Goal: Book appointment/travel/reservation

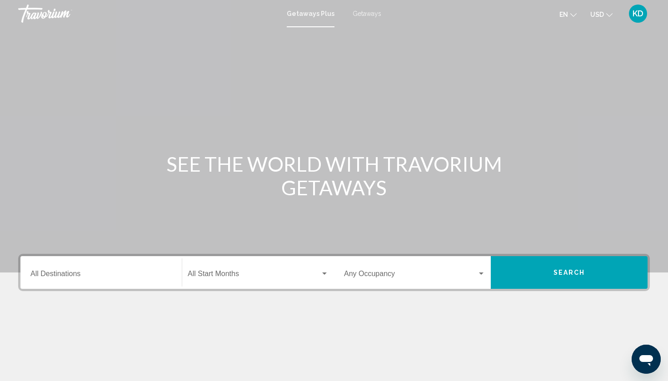
click at [172, 274] on div "Destination All Destinations" at bounding box center [101, 273] width 152 height 29
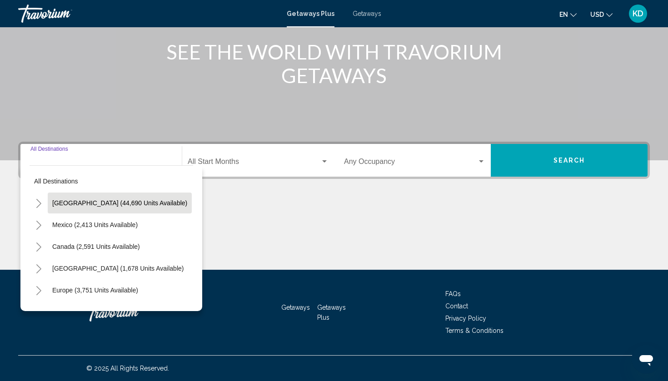
click at [119, 202] on span "[GEOGRAPHIC_DATA] (44,690 units available)" at bounding box center [119, 203] width 135 height 7
type input "**********"
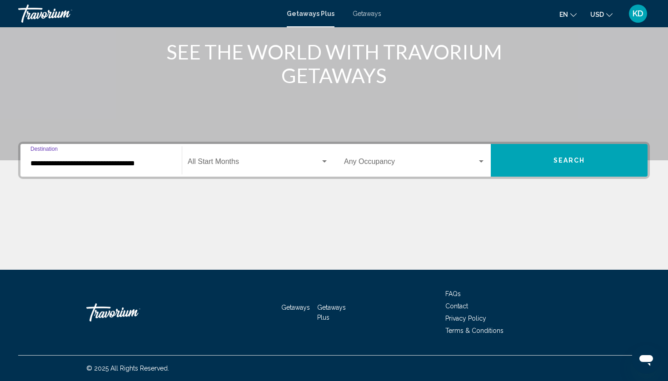
click at [323, 162] on div "Search widget" at bounding box center [324, 161] width 5 height 2
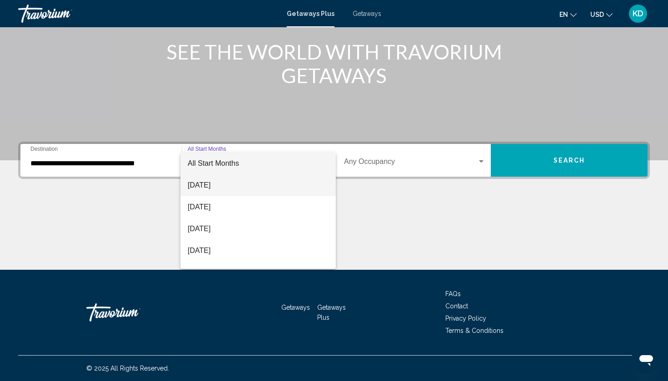
click at [220, 190] on span "[DATE]" at bounding box center [258, 186] width 141 height 22
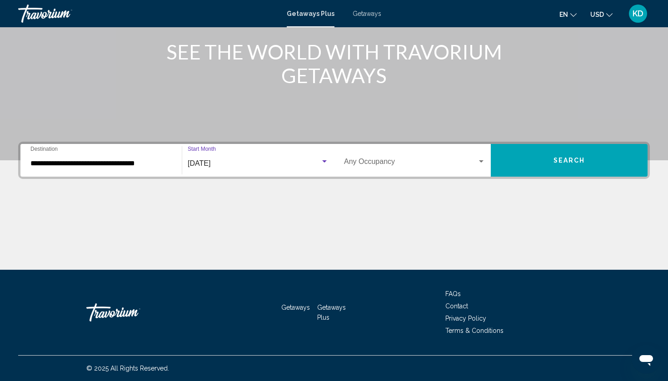
click at [480, 162] on div "Search widget" at bounding box center [481, 161] width 5 height 2
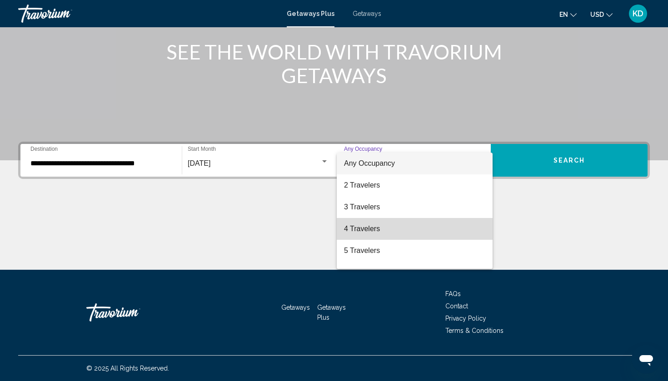
click at [363, 232] on span "4 Travelers" at bounding box center [414, 229] width 141 height 22
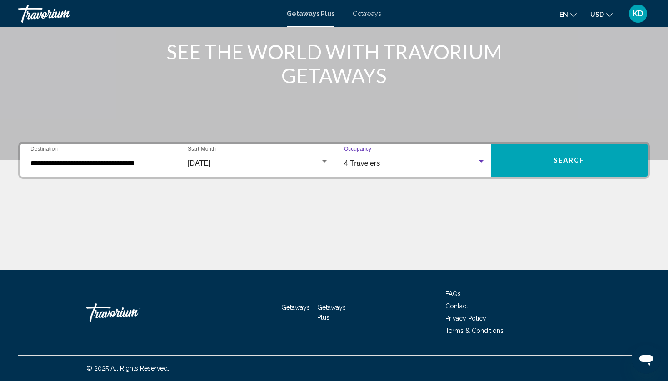
click at [594, 153] on button "Search" at bounding box center [569, 160] width 157 height 33
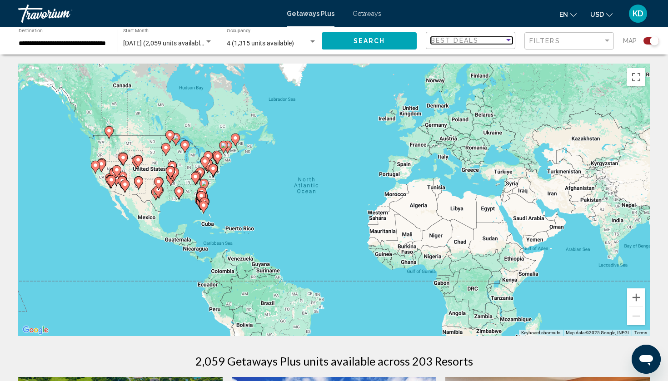
click at [466, 39] on span "Best Deals" at bounding box center [455, 40] width 48 height 7
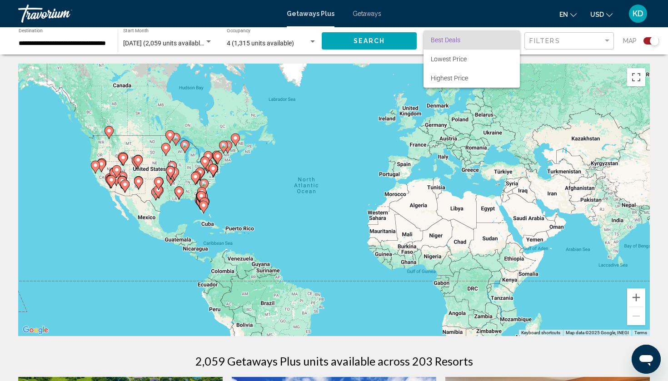
click at [466, 39] on span "Best Deals" at bounding box center [472, 39] width 82 height 19
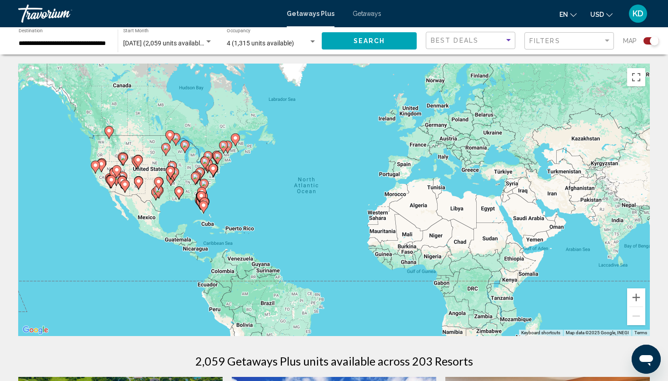
click at [601, 33] on div "Filters" at bounding box center [570, 41] width 82 height 17
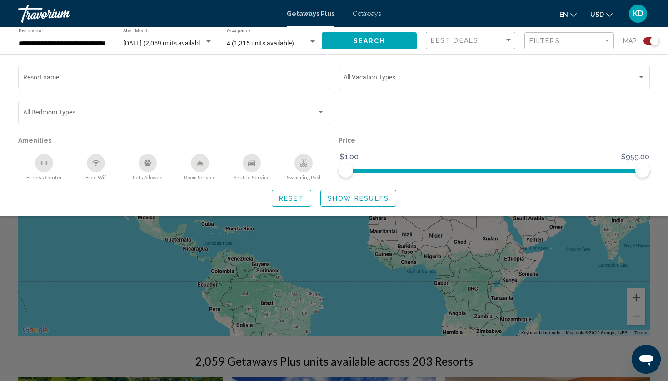
click at [601, 33] on div "Filters" at bounding box center [570, 41] width 82 height 17
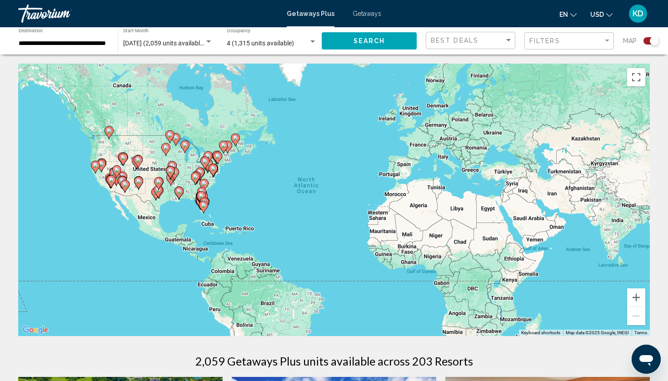
click at [374, 13] on span "Getaways" at bounding box center [367, 13] width 29 height 7
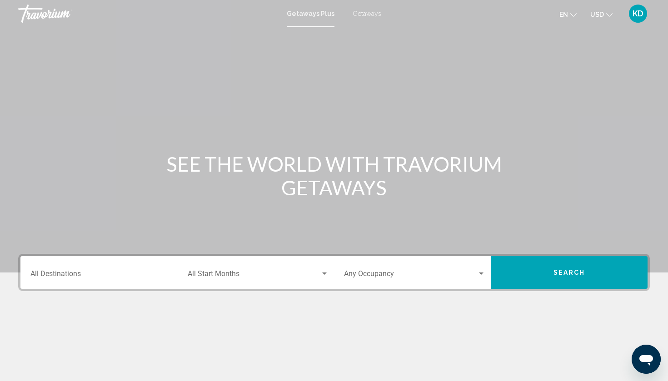
click at [367, 17] on span "Getaways" at bounding box center [367, 13] width 29 height 7
